Goal: Task Accomplishment & Management: Manage account settings

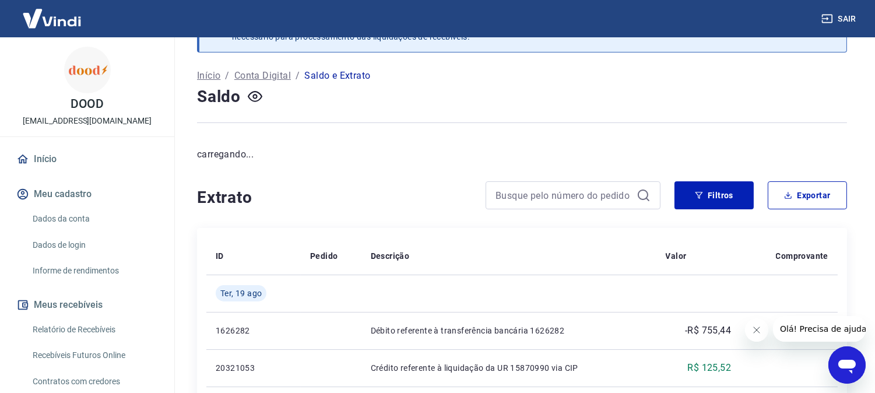
scroll to position [65, 0]
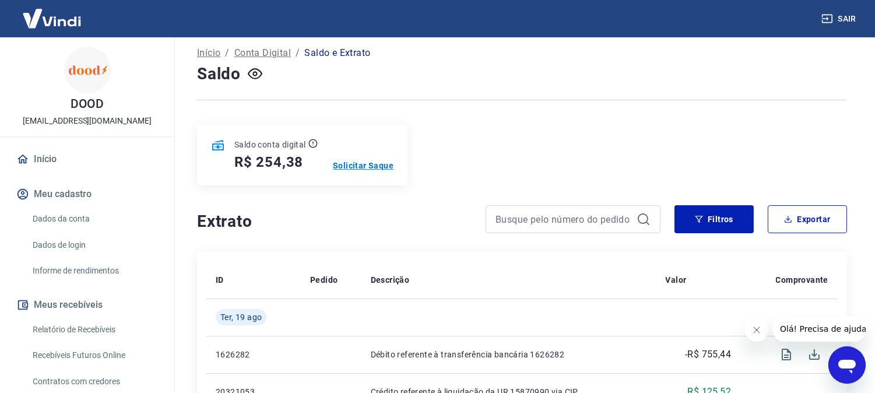
click at [377, 166] on p "Solicitar Saque" at bounding box center [363, 166] width 61 height 12
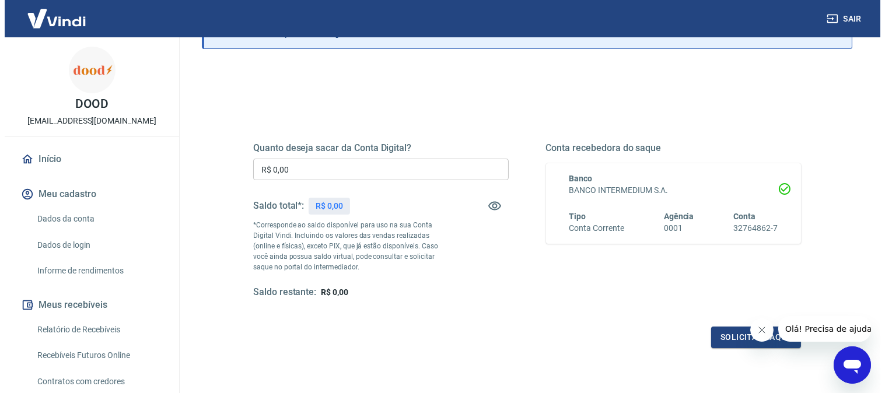
scroll to position [65, 0]
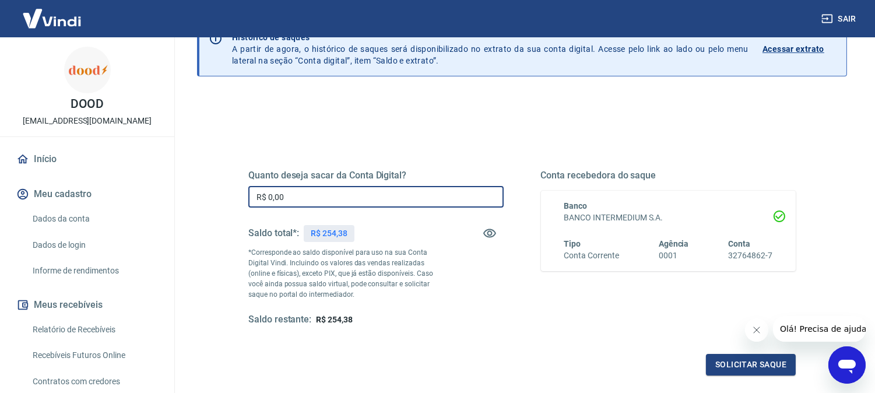
click at [447, 199] on input "R$ 0,00" at bounding box center [375, 197] width 255 height 22
type input "R$ 254,38"
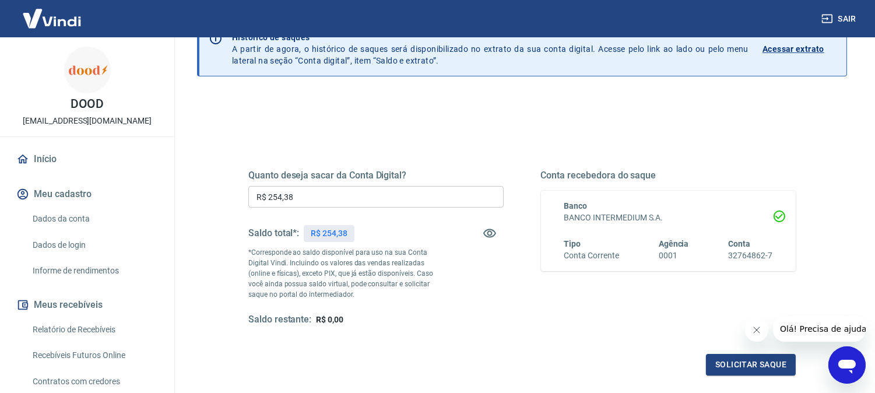
click at [586, 346] on div "Quanto deseja sacar da Conta Digital? R$ 254,38 ​ Saldo total*: R$ 254,38 *Corr…" at bounding box center [522, 259] width 548 height 234
click at [741, 367] on button "Solicitar saque" at bounding box center [751, 365] width 90 height 22
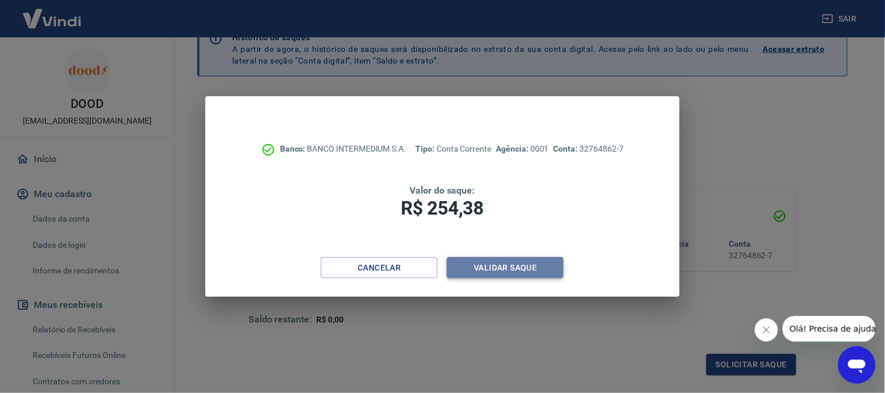
click at [523, 270] on button "Validar saque" at bounding box center [505, 268] width 117 height 22
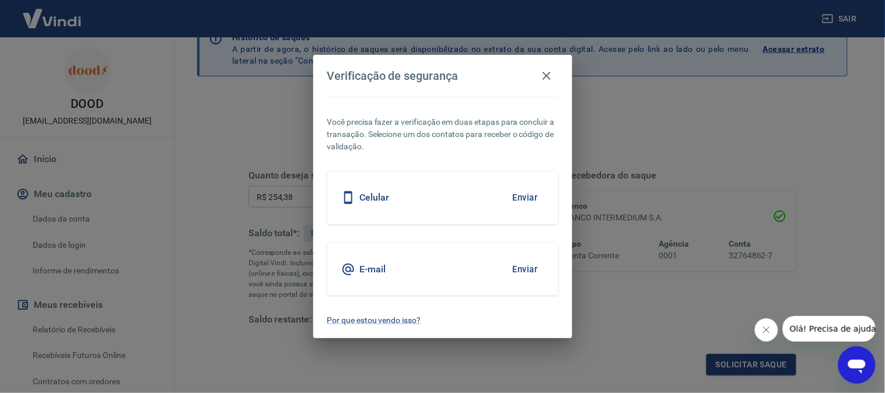
click at [531, 187] on button "Enviar" at bounding box center [525, 197] width 38 height 24
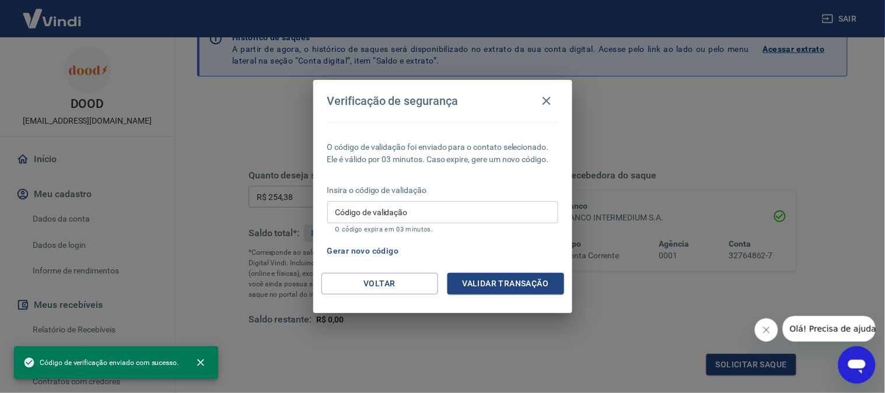
click at [454, 214] on input "Código de validação" at bounding box center [442, 212] width 231 height 22
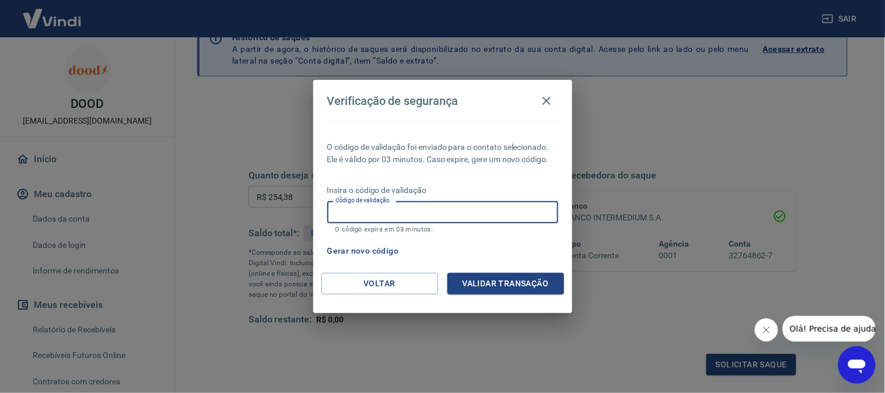
click at [493, 211] on input "Código de validação" at bounding box center [442, 212] width 231 height 22
click at [514, 210] on input "Código de validação" at bounding box center [442, 212] width 231 height 22
type input "807645"
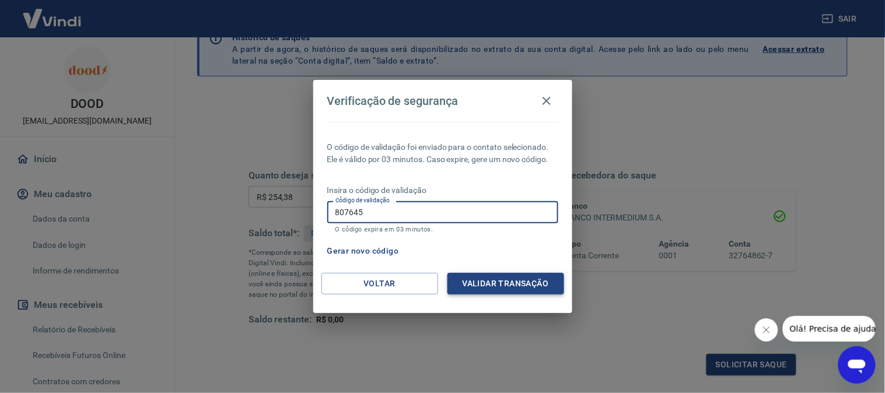
click at [533, 282] on button "Validar transação" at bounding box center [505, 284] width 117 height 22
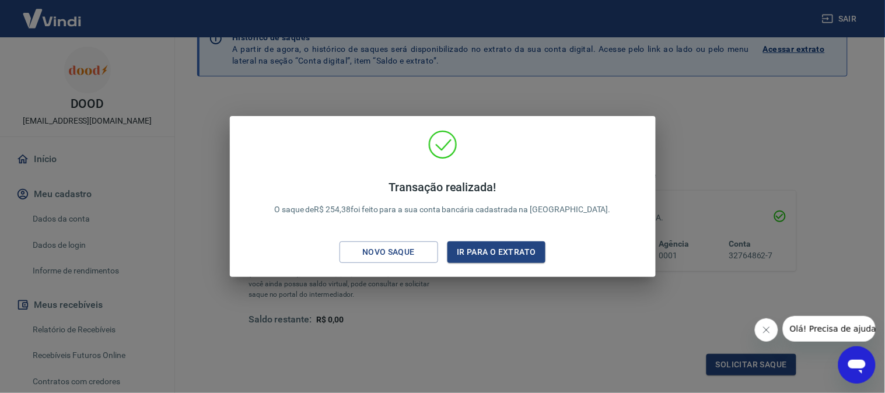
click at [521, 241] on div "Novo saque Ir para o extrato" at bounding box center [442, 252] width 206 height 22
click at [521, 247] on button "Ir para o extrato" at bounding box center [496, 252] width 99 height 22
